Goal: Task Accomplishment & Management: Complete application form

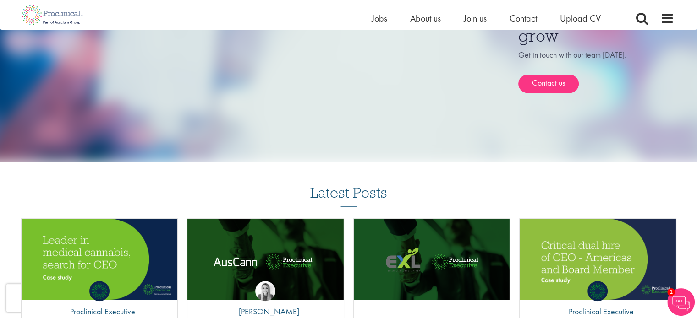
scroll to position [591, 0]
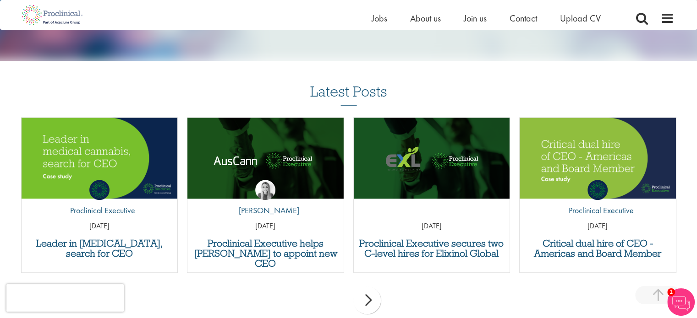
scroll to position [686, 0]
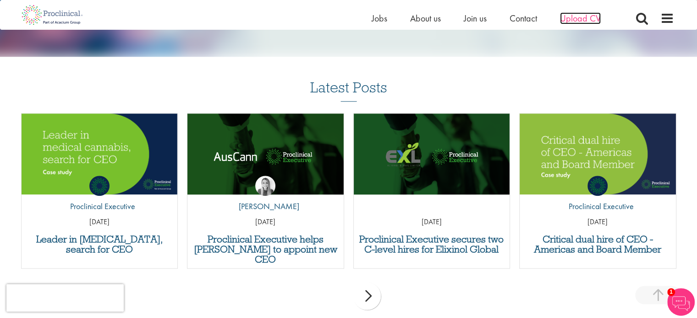
click at [579, 19] on span "Upload CV" at bounding box center [580, 18] width 41 height 12
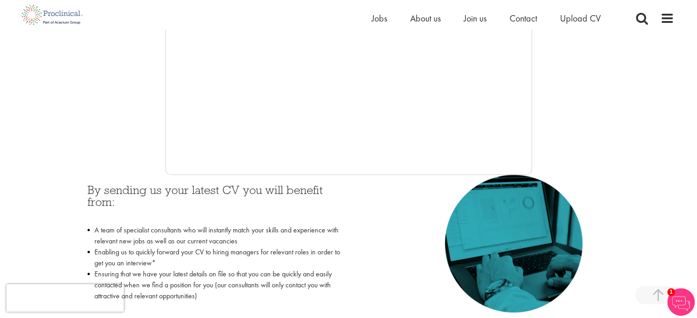
scroll to position [297, 0]
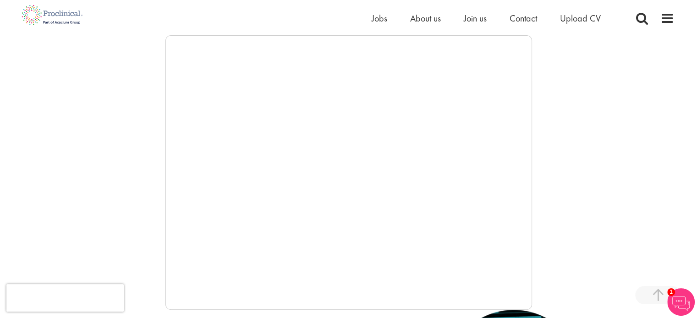
drag, startPoint x: 700, startPoint y: 73, endPoint x: 703, endPoint y: 108, distance: 35.4
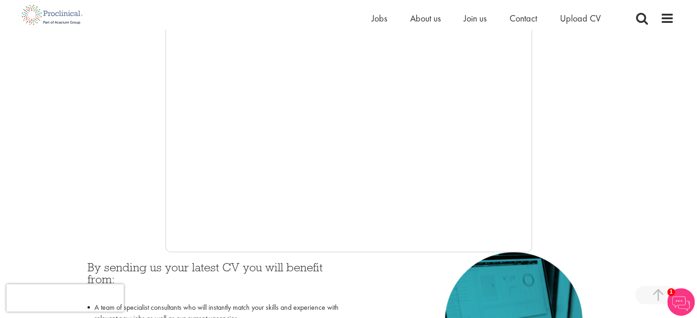
scroll to position [191, 0]
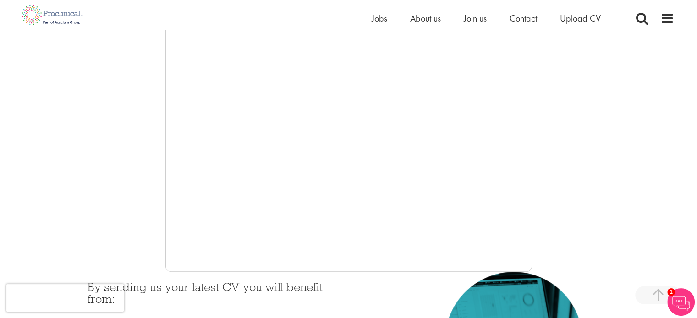
click at [676, 294] on img at bounding box center [680, 302] width 27 height 27
click at [96, 198] on div at bounding box center [348, 134] width 651 height 275
click at [662, 298] on span at bounding box center [658, 295] width 46 height 18
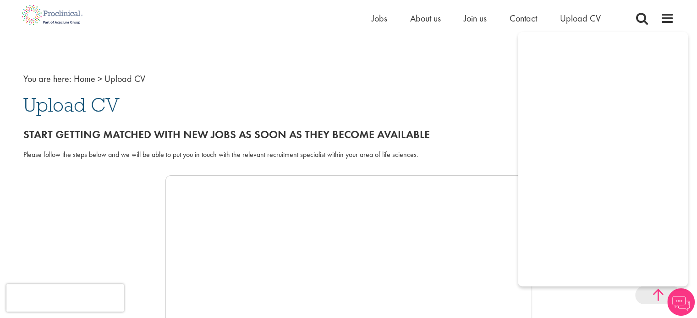
scroll to position [0, 0]
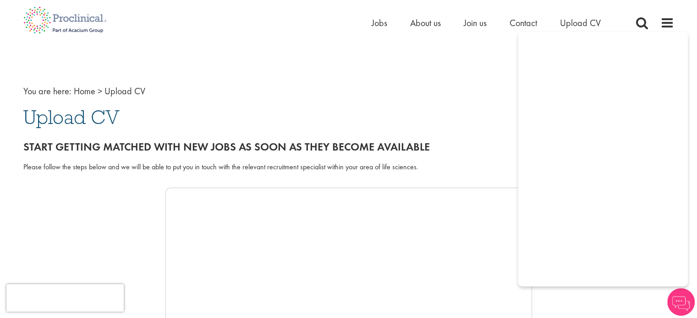
click at [679, 298] on img at bounding box center [680, 302] width 27 height 27
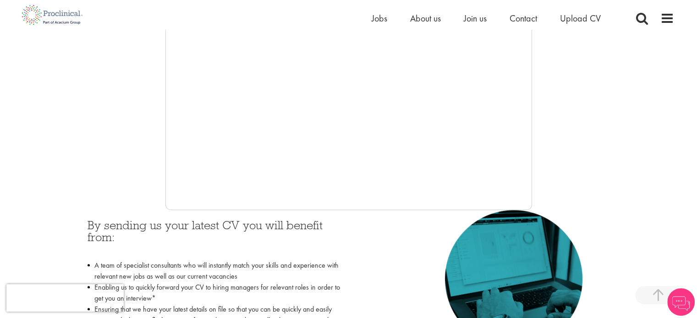
scroll to position [257, 0]
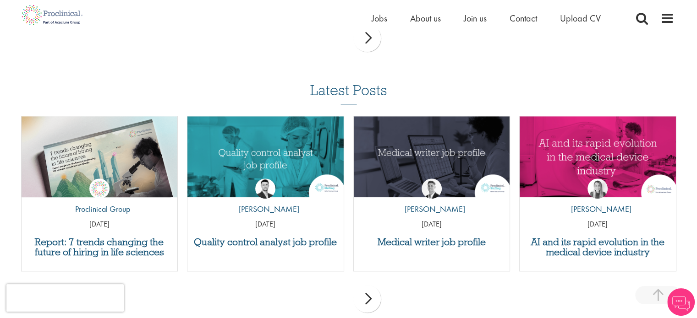
scroll to position [802, 0]
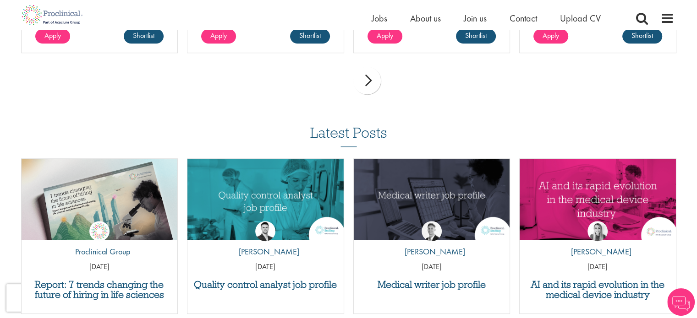
click at [359, 77] on div "next" at bounding box center [366, 80] width 27 height 27
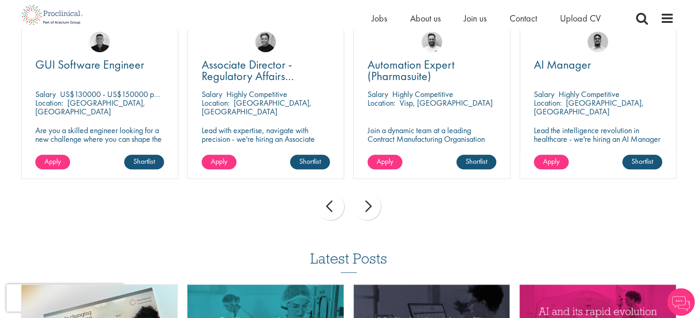
scroll to position [648, 0]
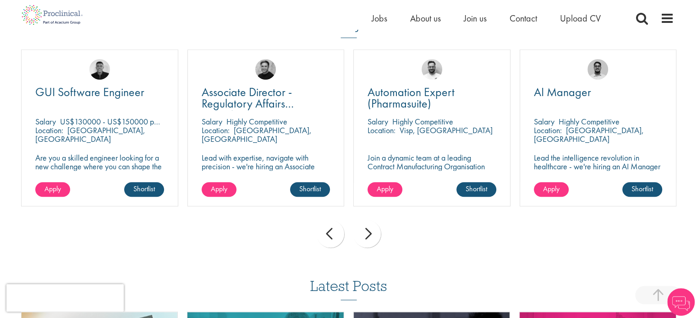
click at [365, 235] on div "next" at bounding box center [366, 233] width 27 height 27
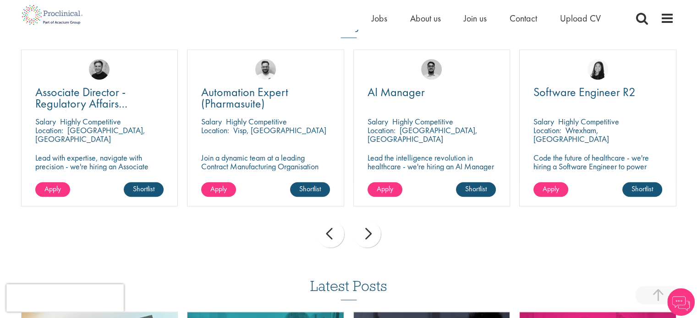
click at [370, 235] on div "next" at bounding box center [366, 233] width 27 height 27
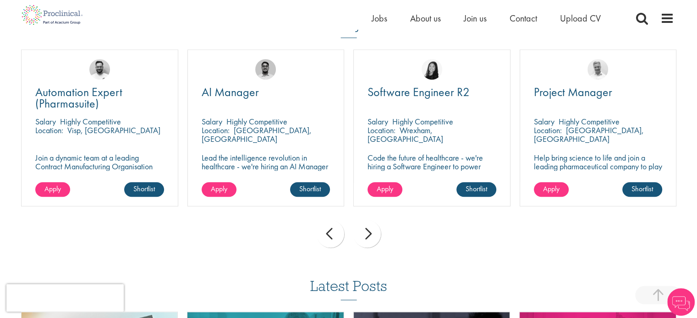
click at [370, 235] on div "next" at bounding box center [366, 233] width 27 height 27
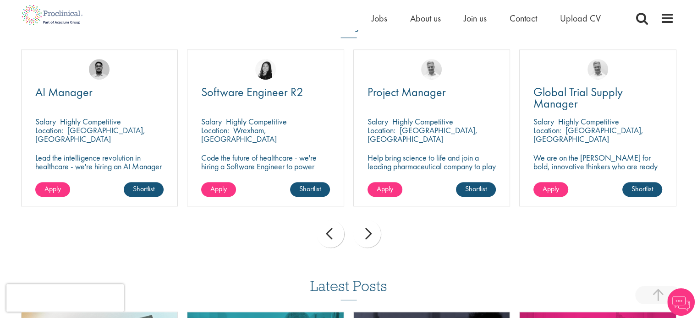
click at [370, 235] on div "next" at bounding box center [366, 233] width 27 height 27
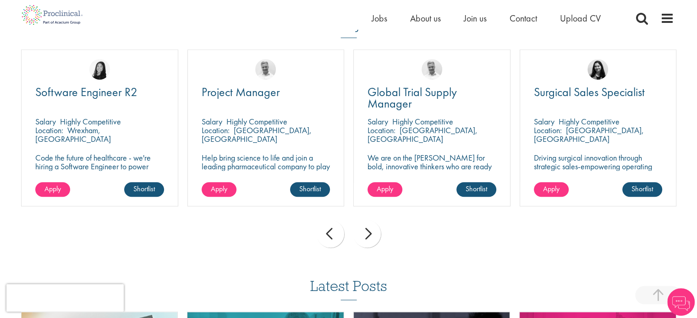
click at [370, 235] on div "next" at bounding box center [366, 233] width 27 height 27
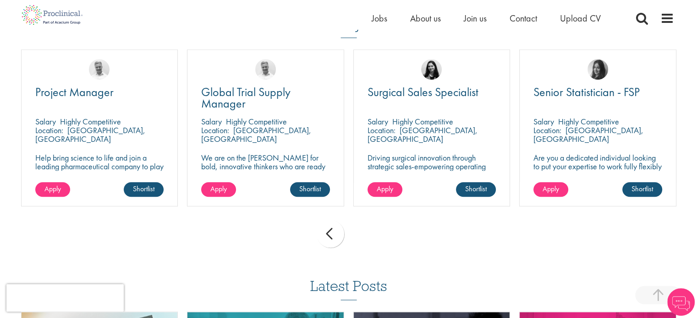
click at [370, 235] on div "prev next" at bounding box center [348, 236] width 664 height 40
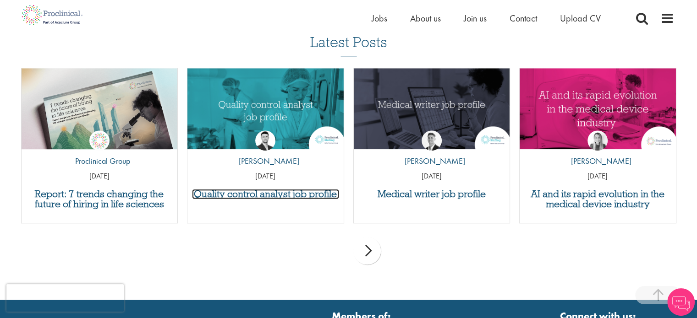
scroll to position [881, 0]
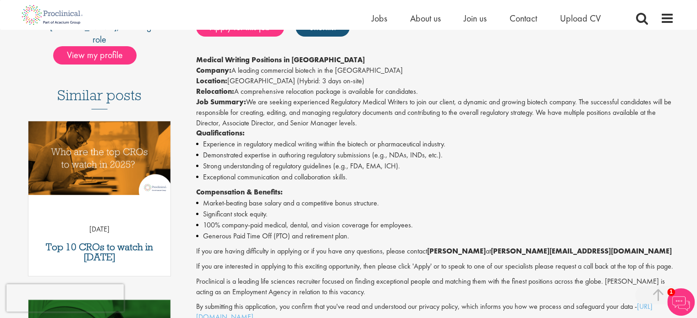
scroll to position [221, 0]
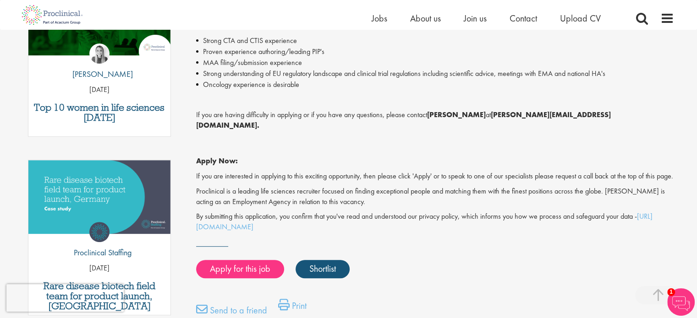
scroll to position [363, 0]
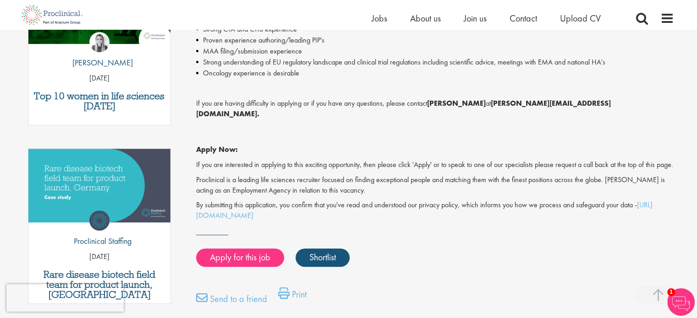
click at [696, 121] on html "This website uses cookies. By continuing to use this site, you are giving your …" at bounding box center [348, 296] width 697 height 1319
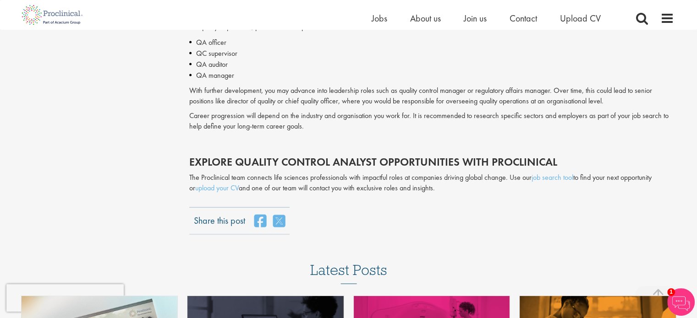
scroll to position [1976, 0]
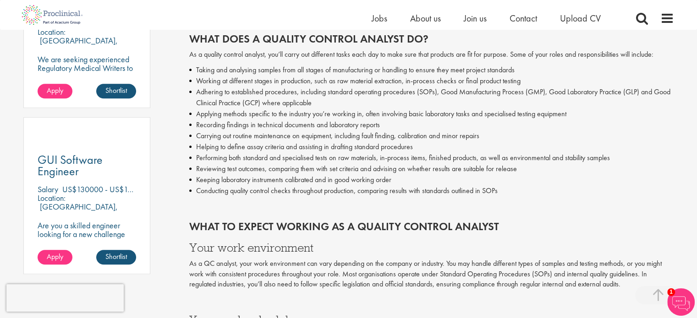
scroll to position [0, 0]
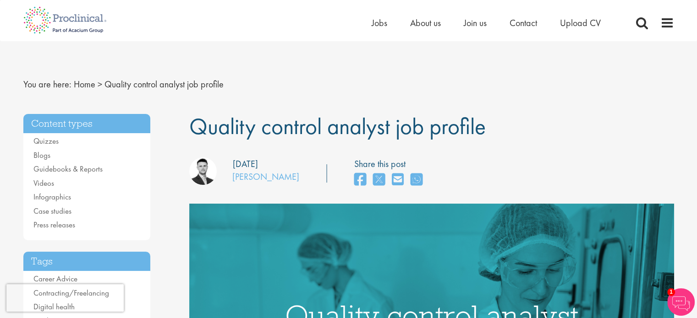
drag, startPoint x: 196, startPoint y: 124, endPoint x: 394, endPoint y: 121, distance: 198.4
click at [394, 121] on span "Quality control analyst job profile" at bounding box center [337, 126] width 296 height 29
copy span "Quality control analyst"
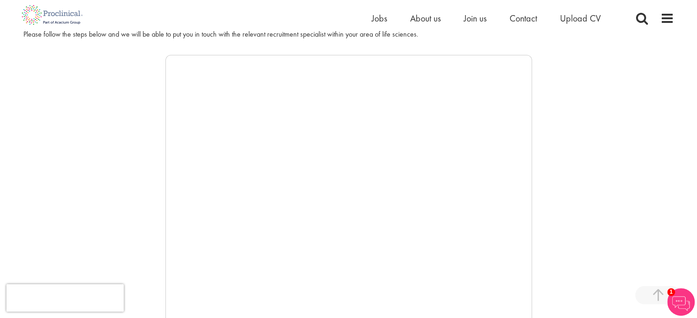
scroll to position [79, 0]
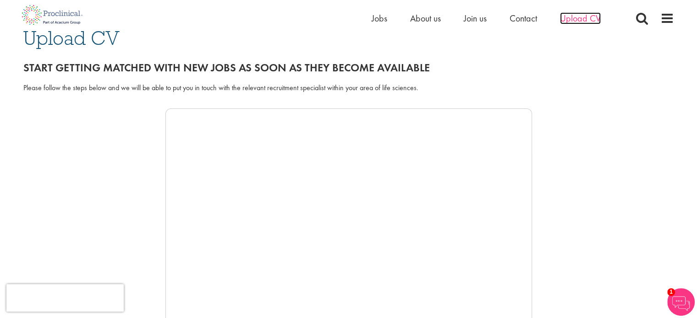
click at [579, 18] on span "Upload CV" at bounding box center [580, 18] width 41 height 12
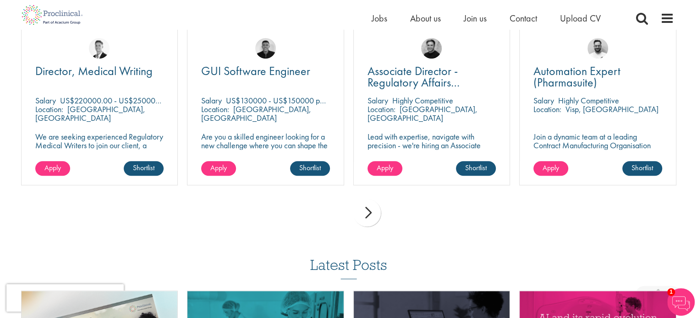
scroll to position [678, 0]
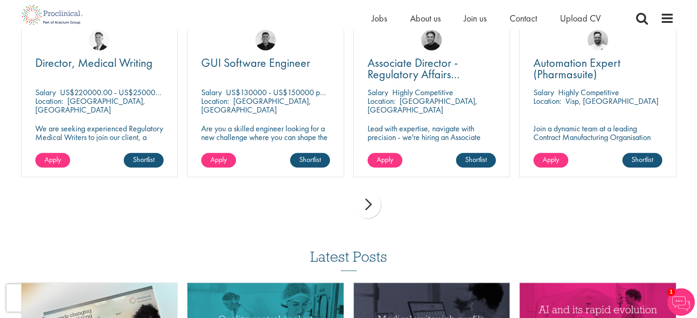
click at [369, 203] on div "next" at bounding box center [366, 204] width 27 height 27
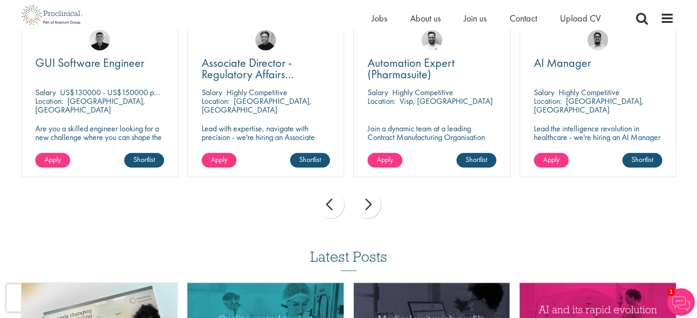
click at [374, 209] on div "next" at bounding box center [366, 204] width 27 height 27
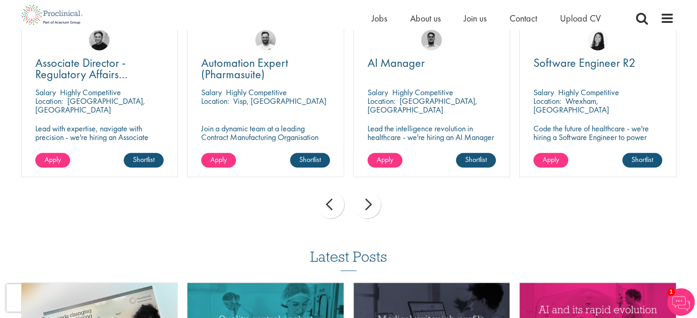
click at [374, 208] on div "next" at bounding box center [366, 204] width 27 height 27
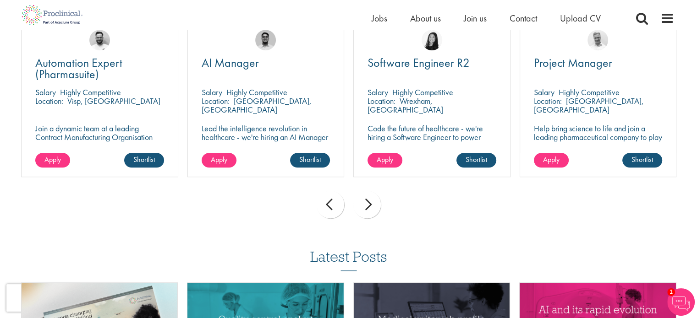
click at [374, 208] on div "next" at bounding box center [366, 204] width 27 height 27
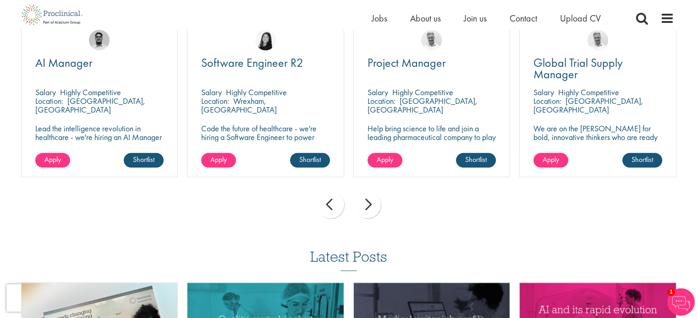
click at [374, 208] on div "next" at bounding box center [366, 204] width 27 height 27
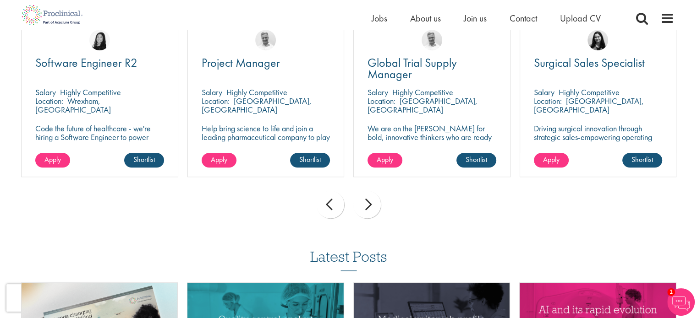
click at [374, 208] on div "next" at bounding box center [366, 204] width 27 height 27
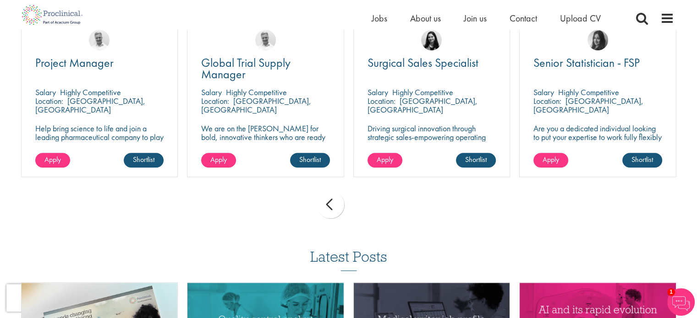
click at [374, 208] on div "prev next" at bounding box center [348, 206] width 664 height 40
